Goal: Navigation & Orientation: Find specific page/section

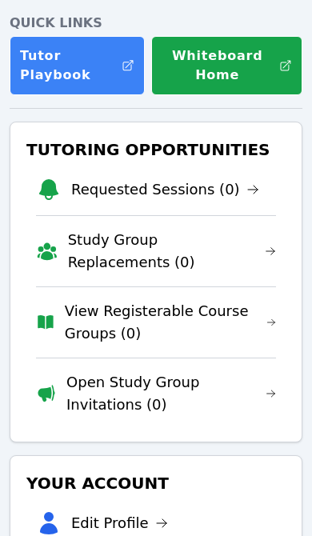
scroll to position [190, 0]
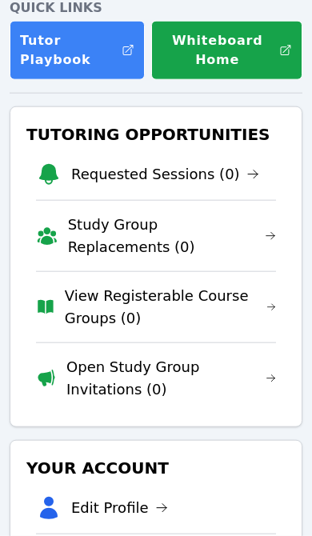
scroll to position [207, 0]
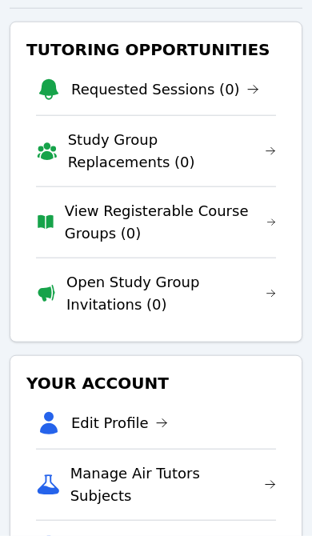
scroll to position [292, 0]
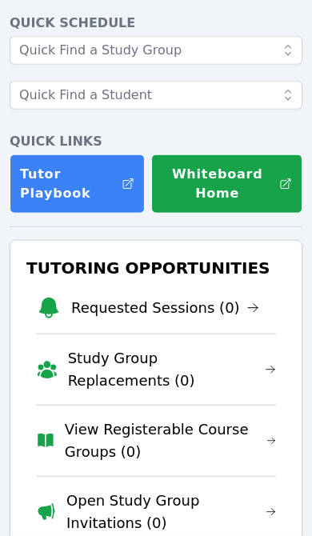
scroll to position [74, 0]
